Goal: Information Seeking & Learning: Find specific page/section

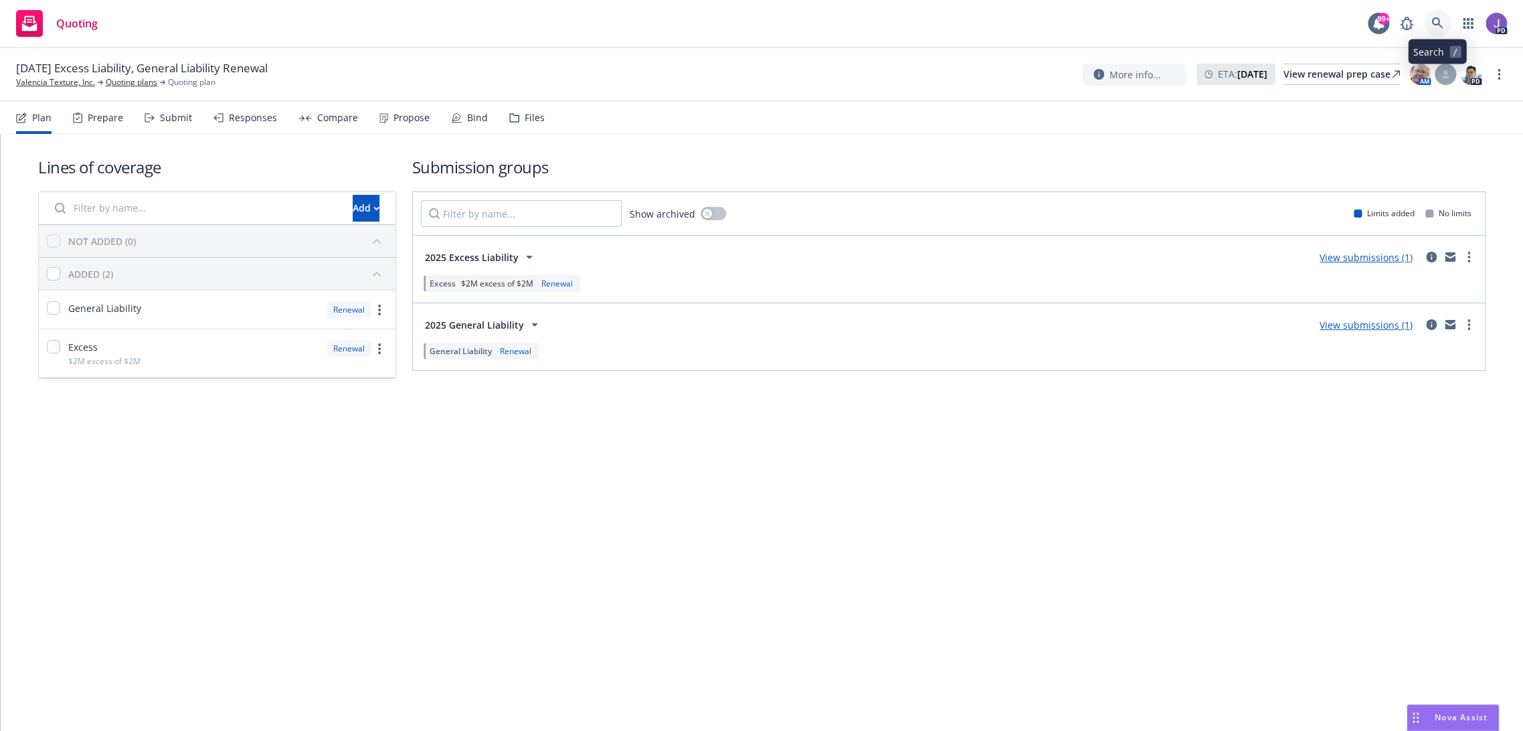
click at [1446, 21] on link at bounding box center [1437, 23] width 27 height 27
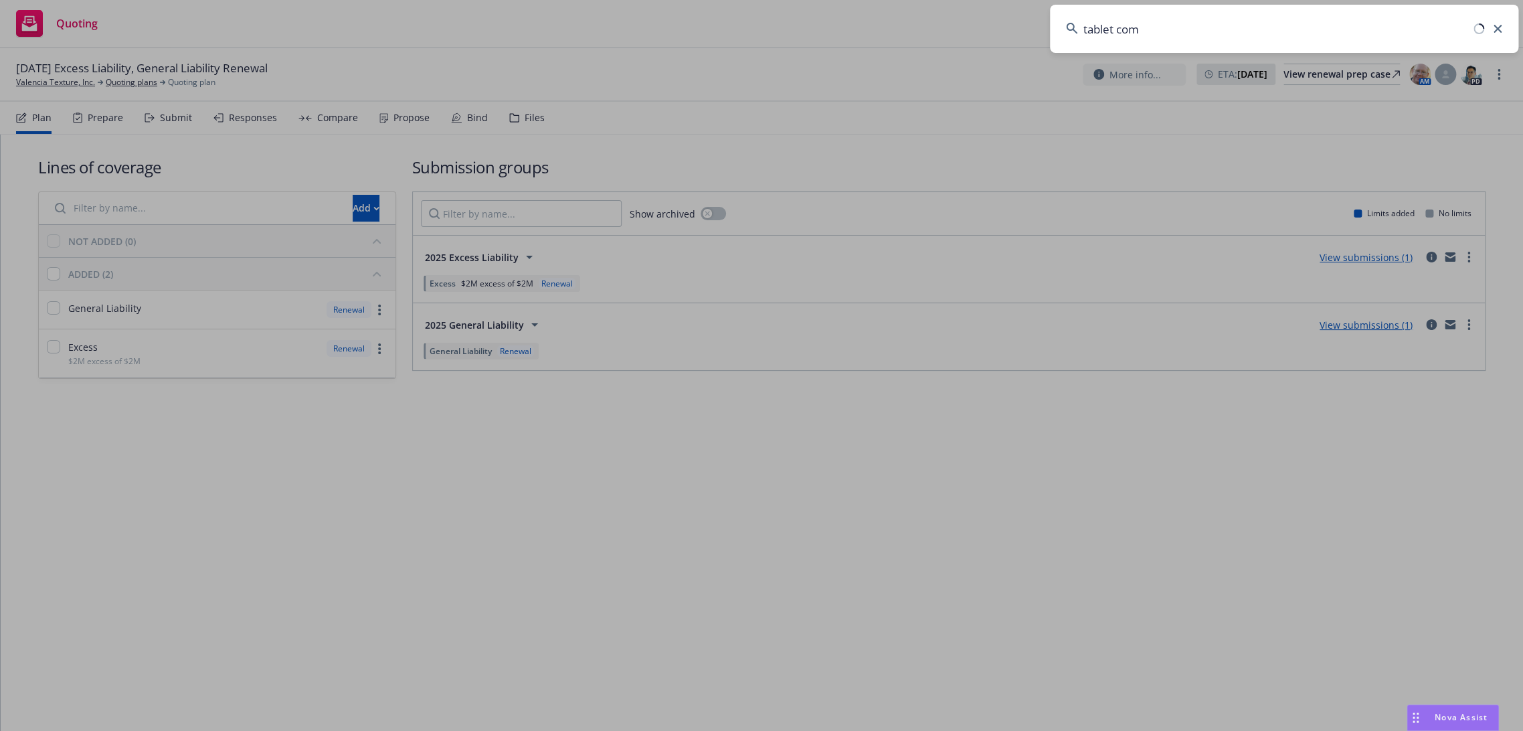
type input "tablet comm"
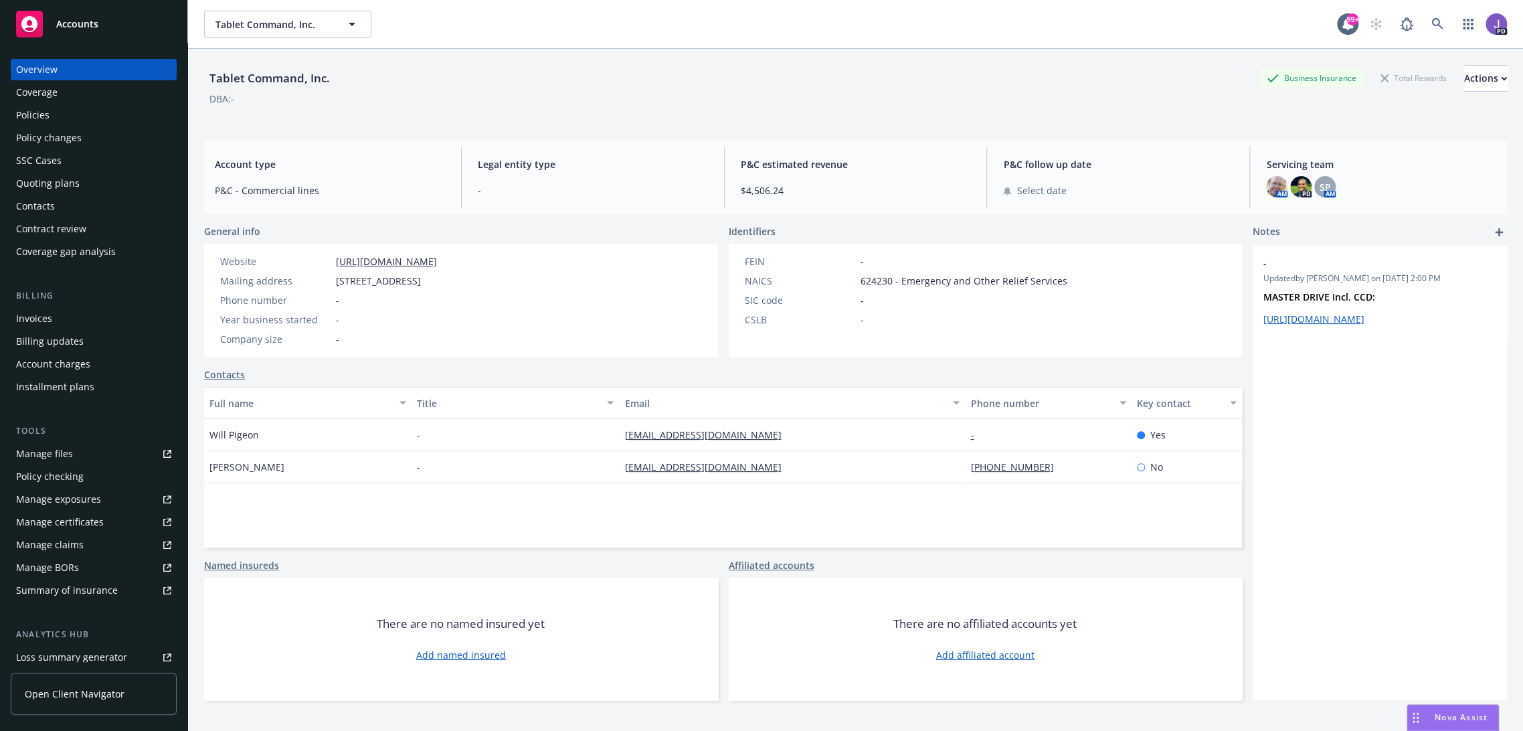
click at [31, 108] on div "Policies" at bounding box center [32, 114] width 33 height 21
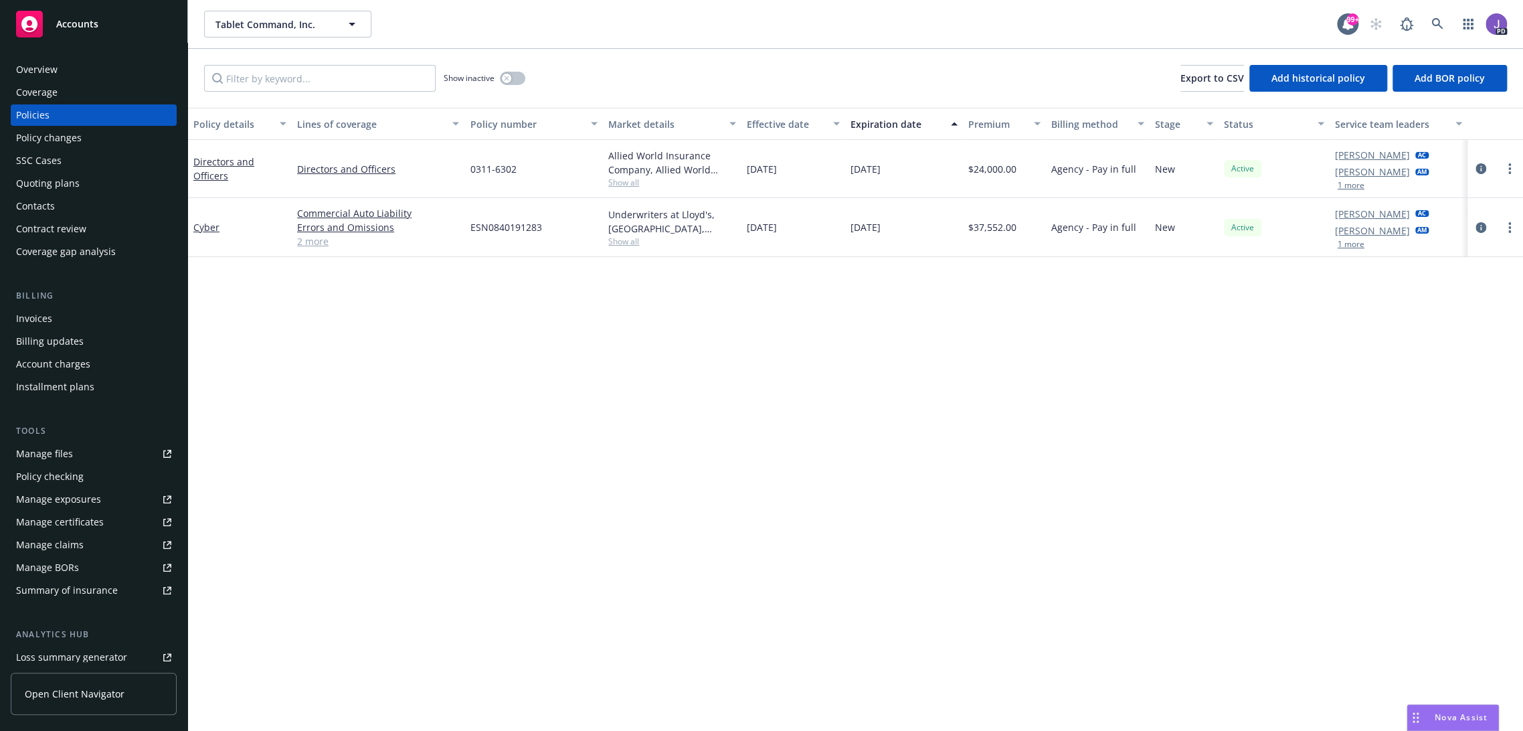
click at [305, 244] on link "2 more" at bounding box center [378, 241] width 162 height 14
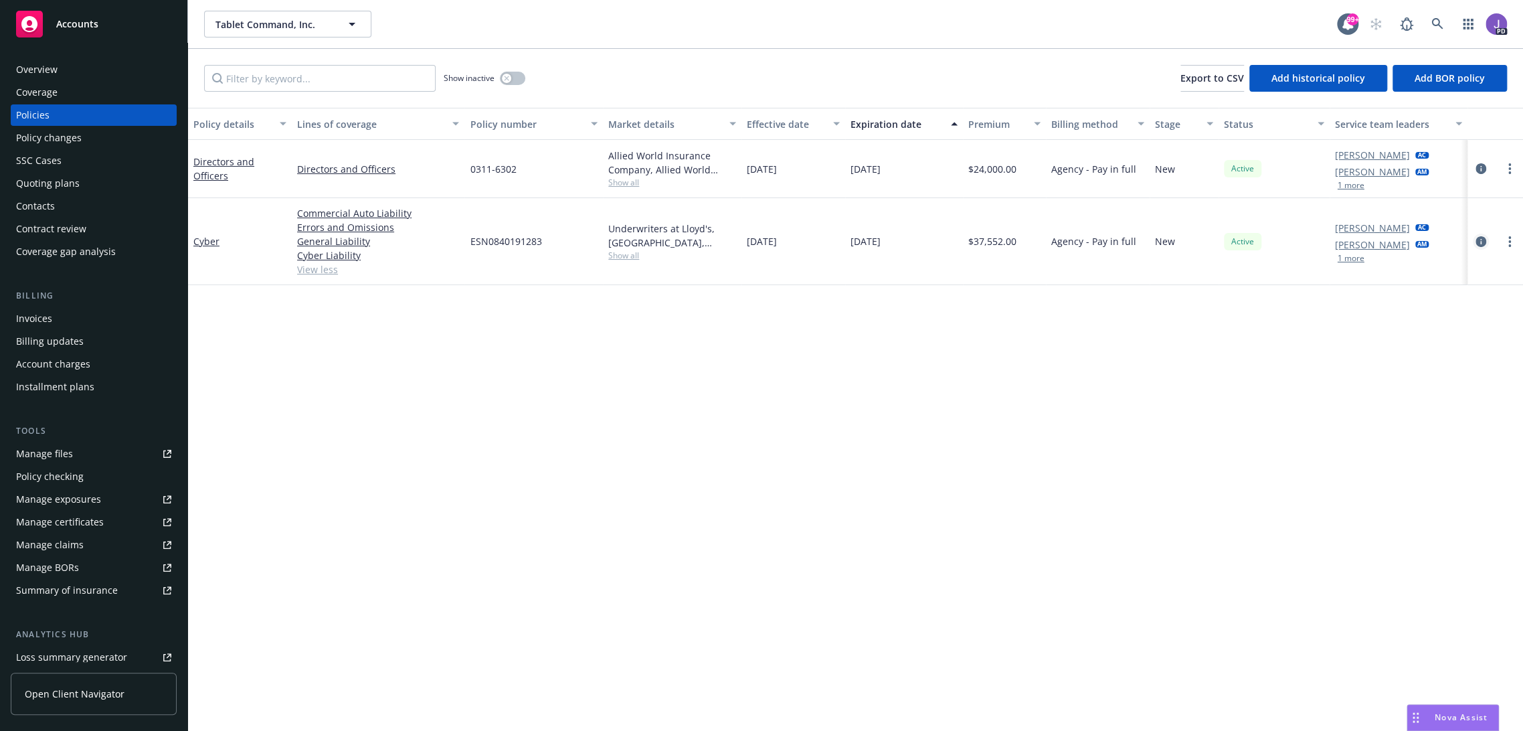
click at [1476, 241] on icon "circleInformation" at bounding box center [1481, 241] width 11 height 11
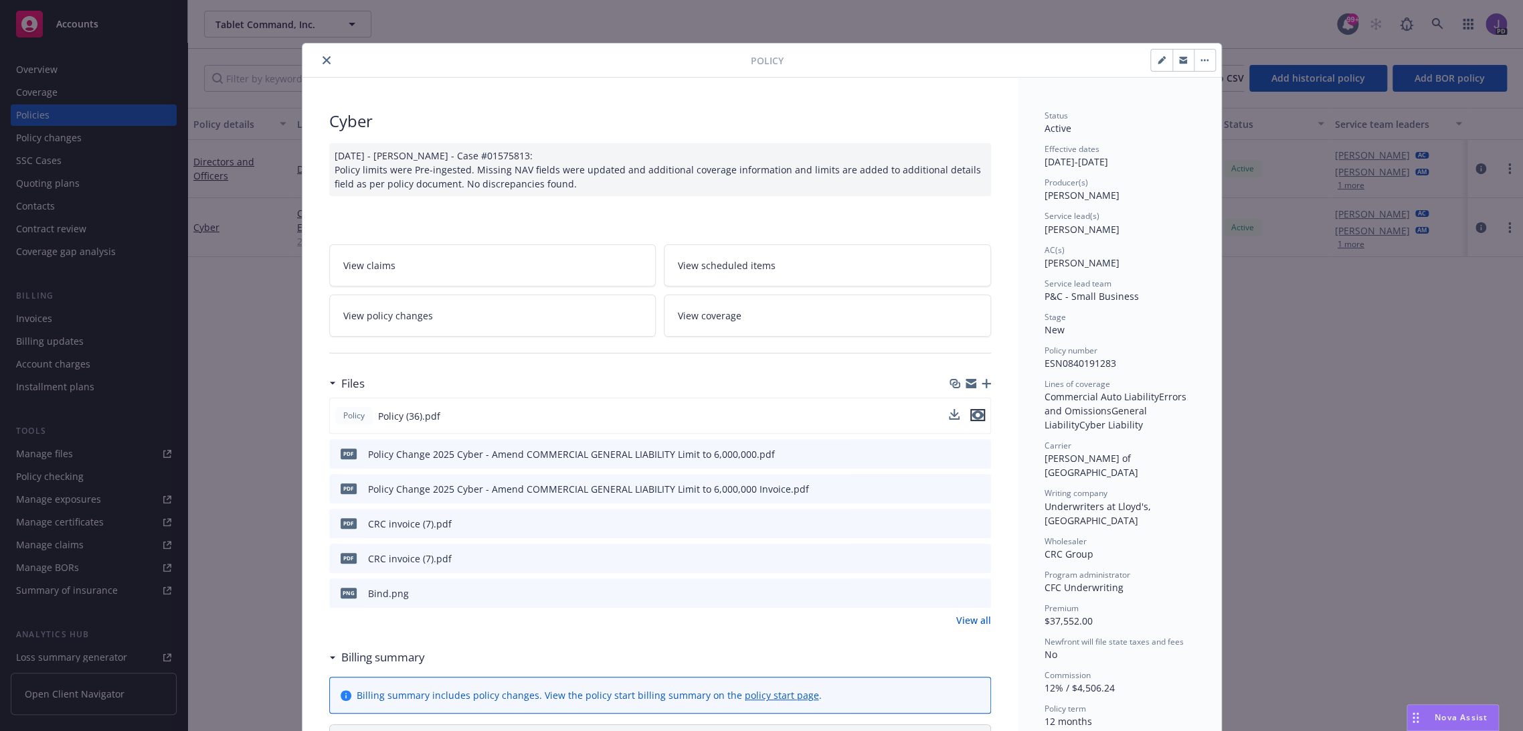
click at [975, 413] on icon "preview file" at bounding box center [978, 414] width 12 height 9
click at [320, 52] on button "close" at bounding box center [327, 60] width 16 height 16
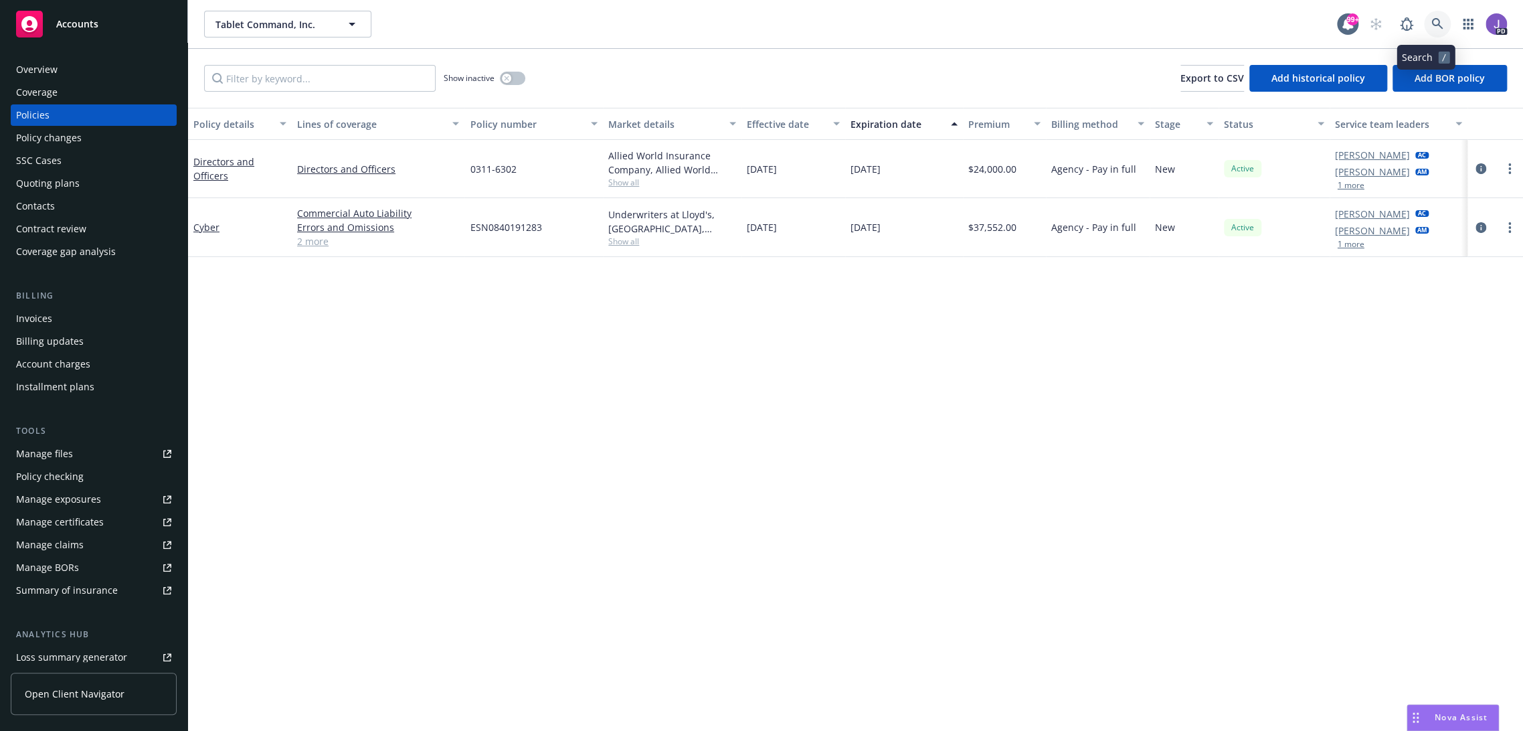
click at [1432, 25] on icon at bounding box center [1438, 24] width 12 height 12
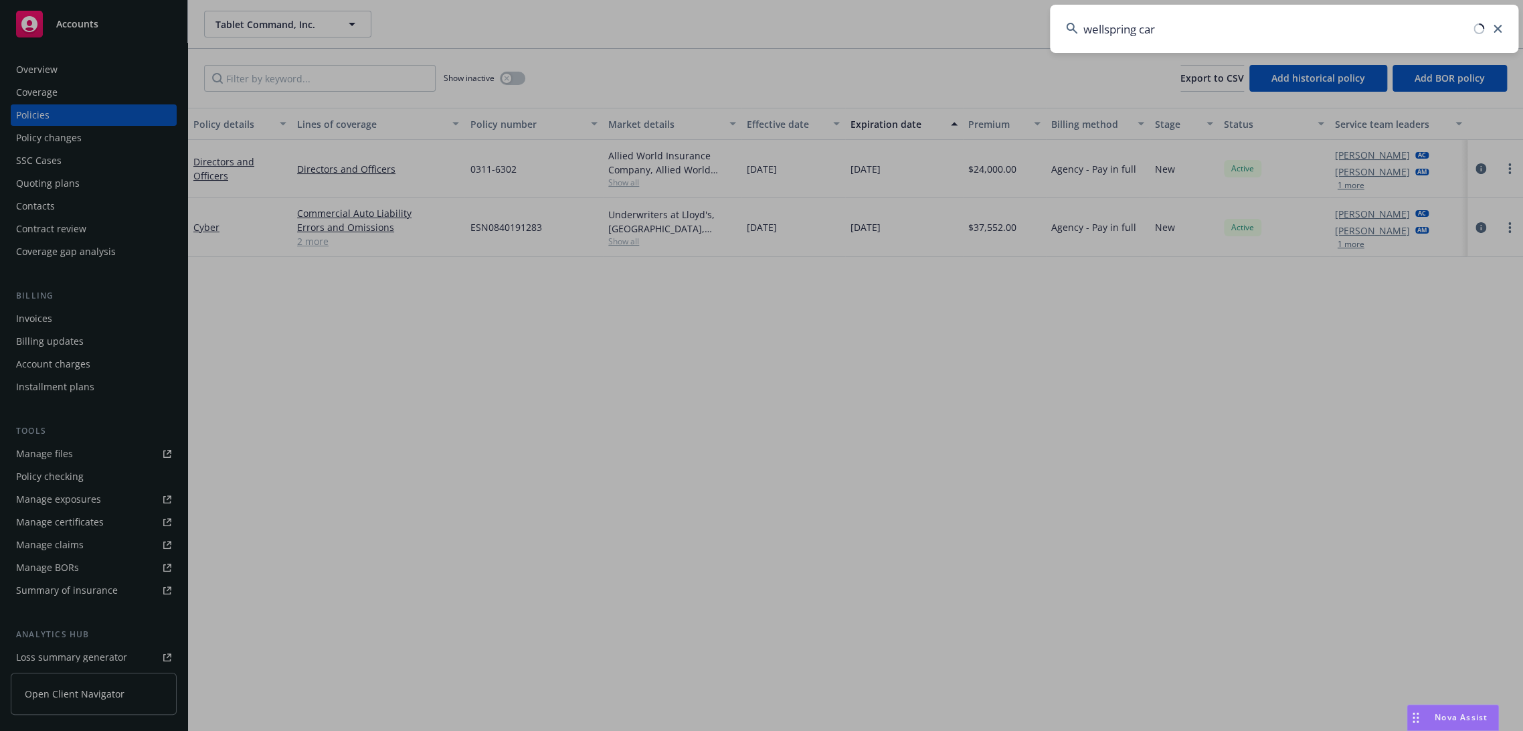
type input "wellspring care"
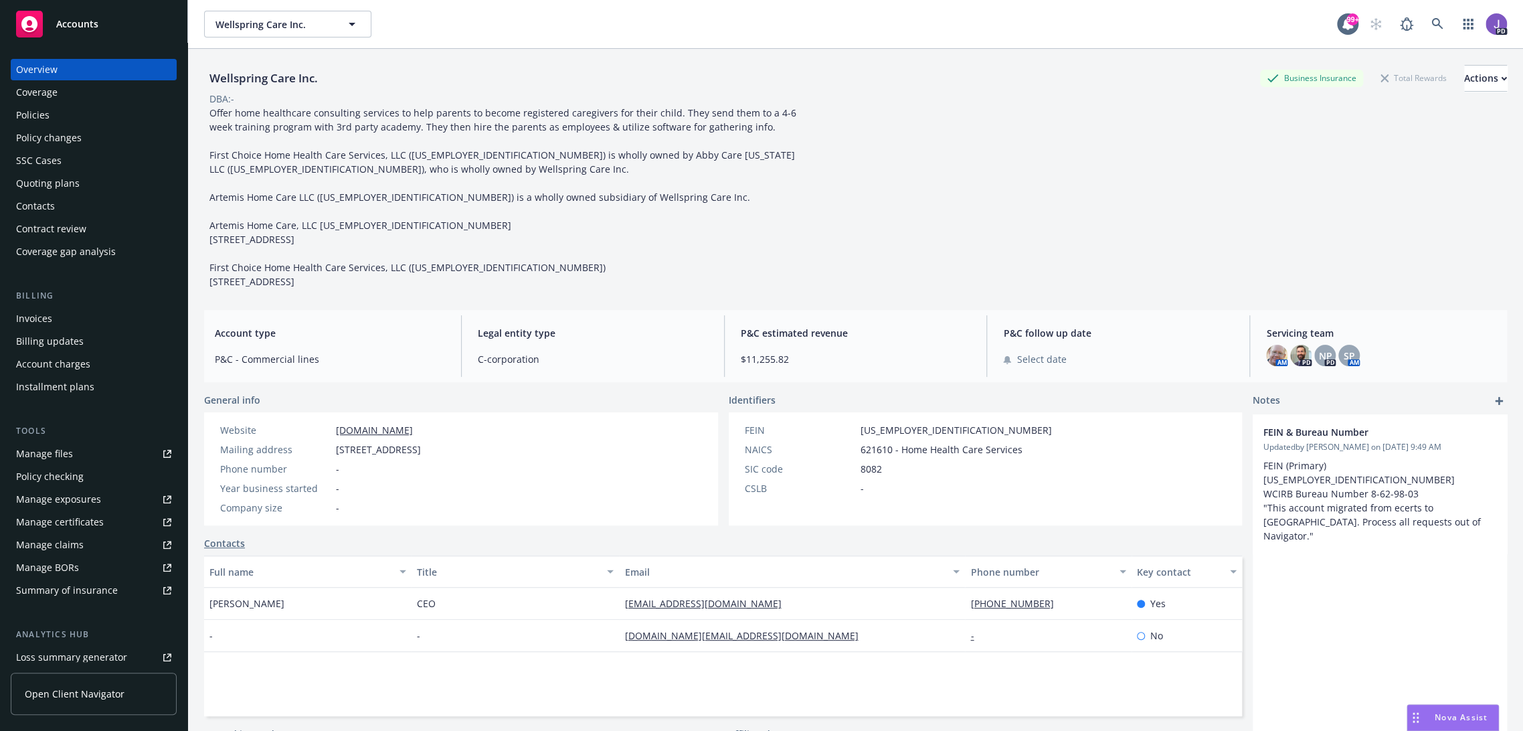
click at [61, 120] on div "Policies" at bounding box center [93, 114] width 155 height 21
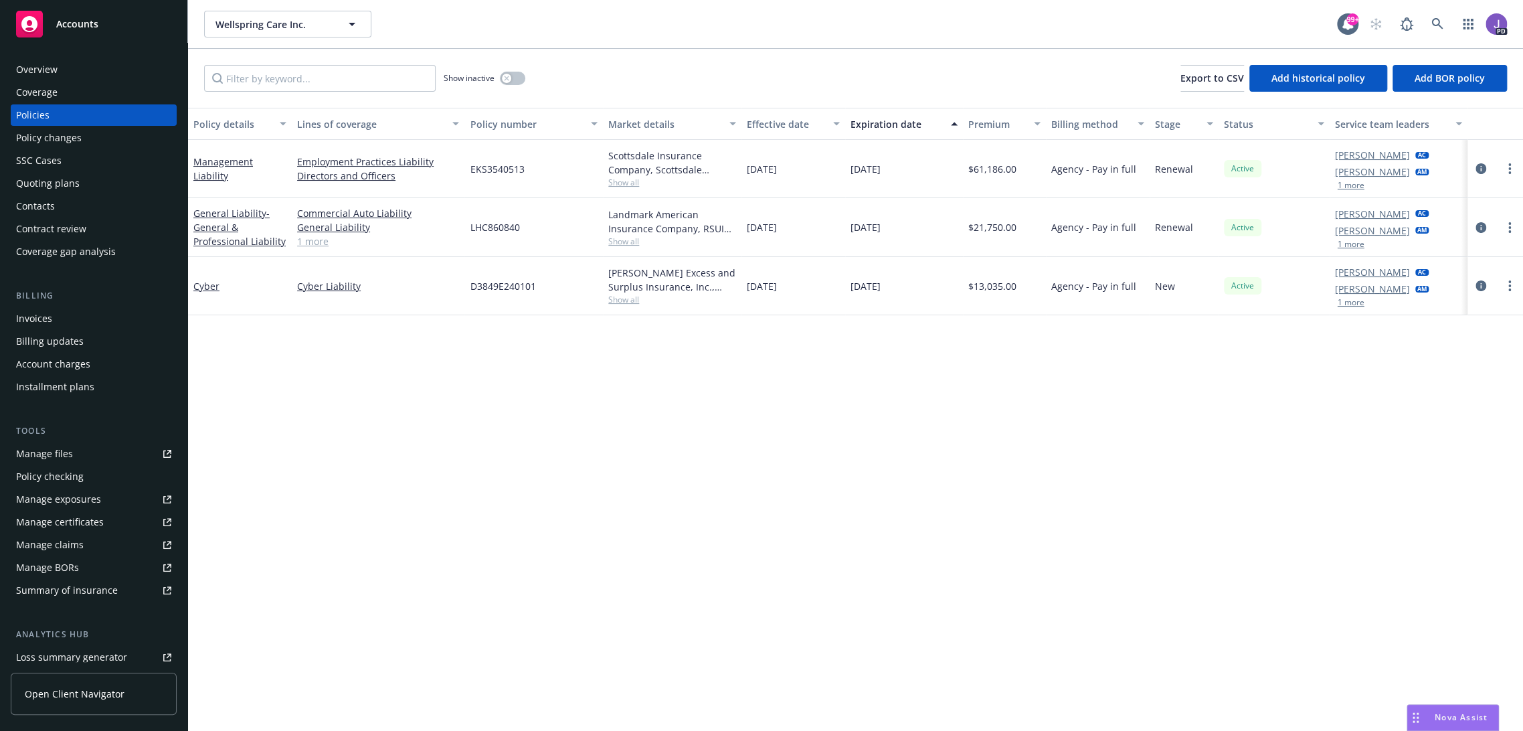
click at [305, 236] on link "1 more" at bounding box center [378, 241] width 162 height 14
